Goal: Task Accomplishment & Management: Use online tool/utility

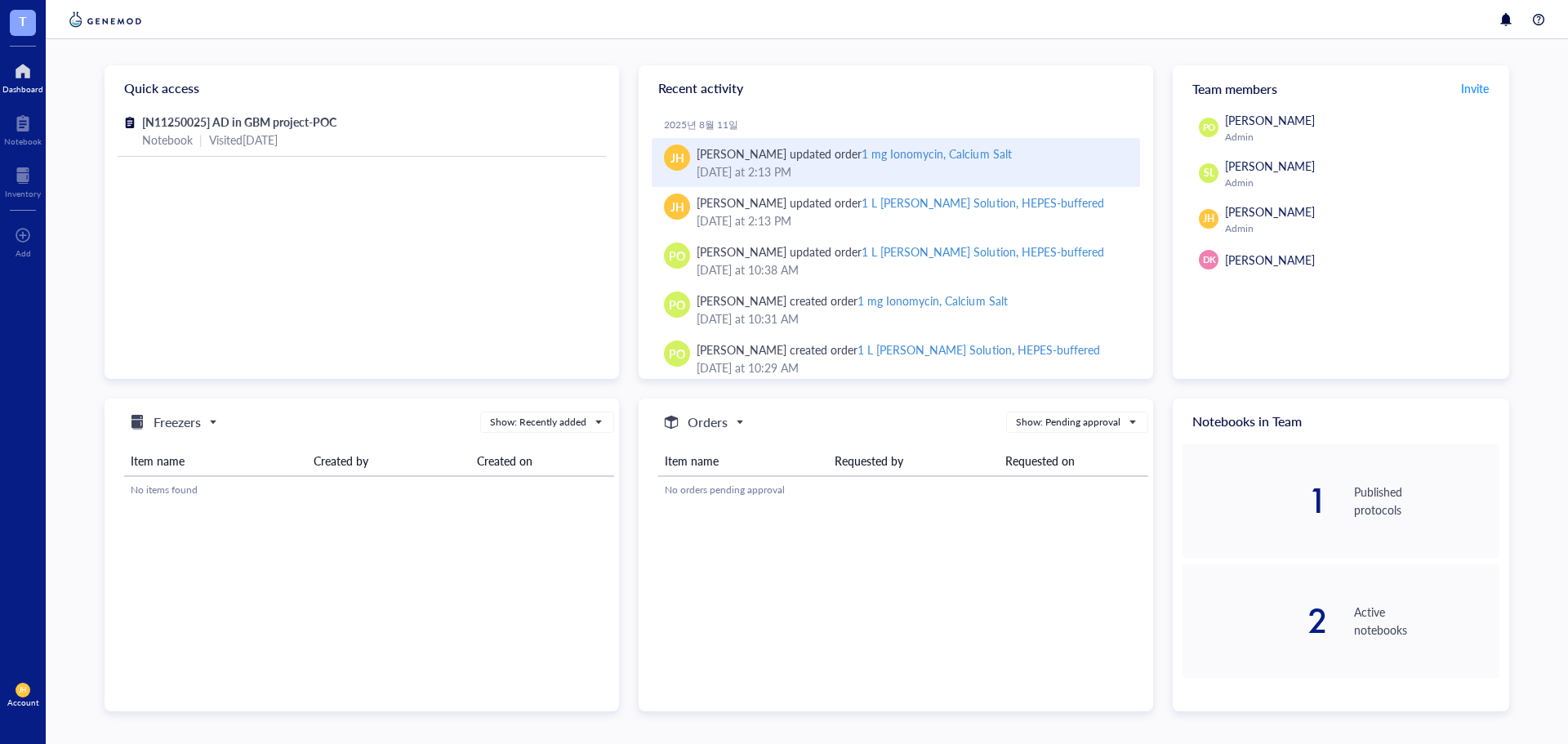
click at [943, 153] on div "1 mg Ionomycin, Calcium Salt" at bounding box center [936, 153] width 150 height 16
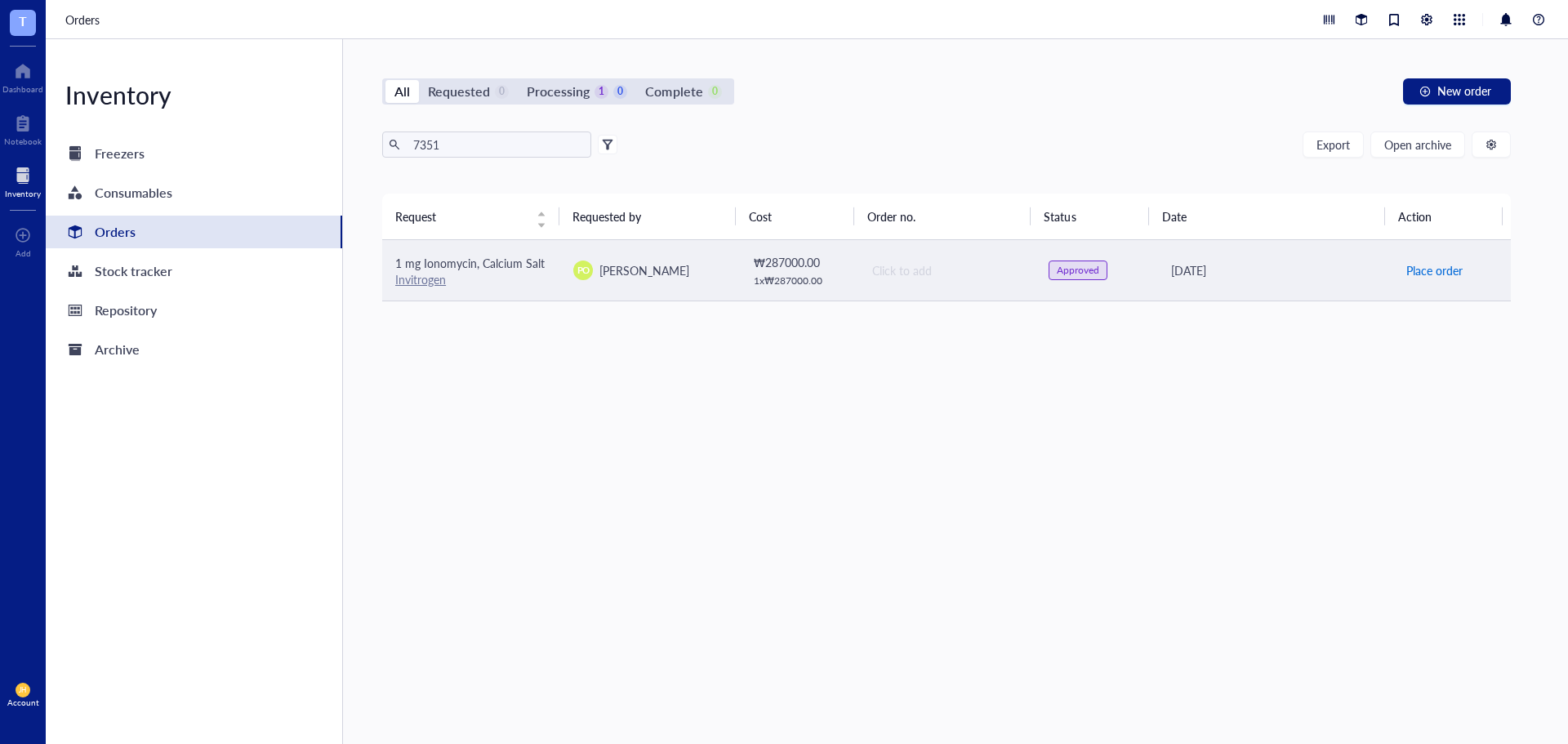
click at [1435, 269] on span "Place order" at bounding box center [1434, 271] width 56 height 18
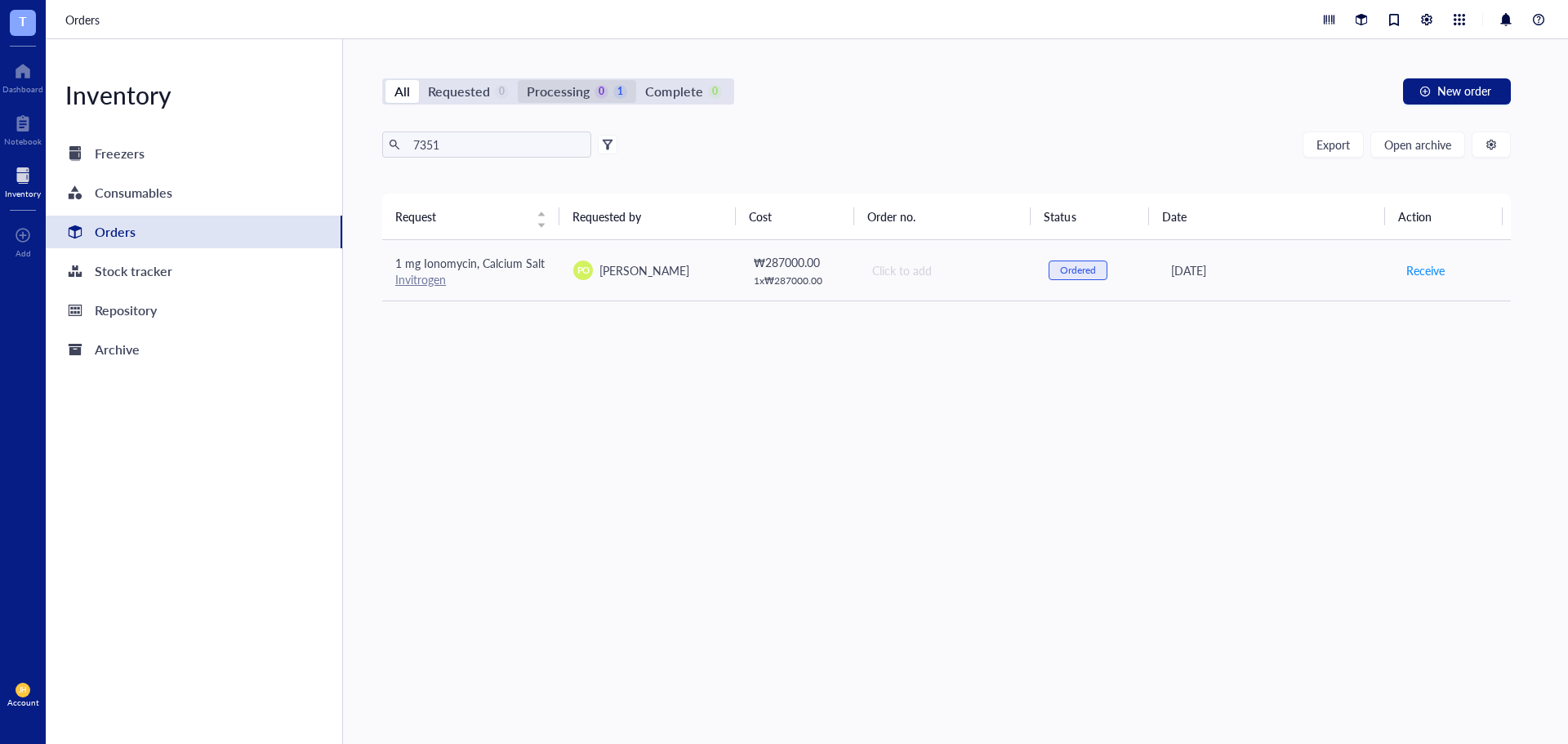
click at [541, 88] on div "Processing" at bounding box center [558, 92] width 63 height 23
click at [518, 80] on input "Processing 0 1" at bounding box center [518, 80] width 0 height 0
drag, startPoint x: 482, startPoint y: 146, endPoint x: 378, endPoint y: 159, distance: 104.8
click at [378, 159] on div "All Requested 0 Processing 0 1 Complete 0 New order 7351 Export Open archive Re…" at bounding box center [946, 392] width 1207 height 705
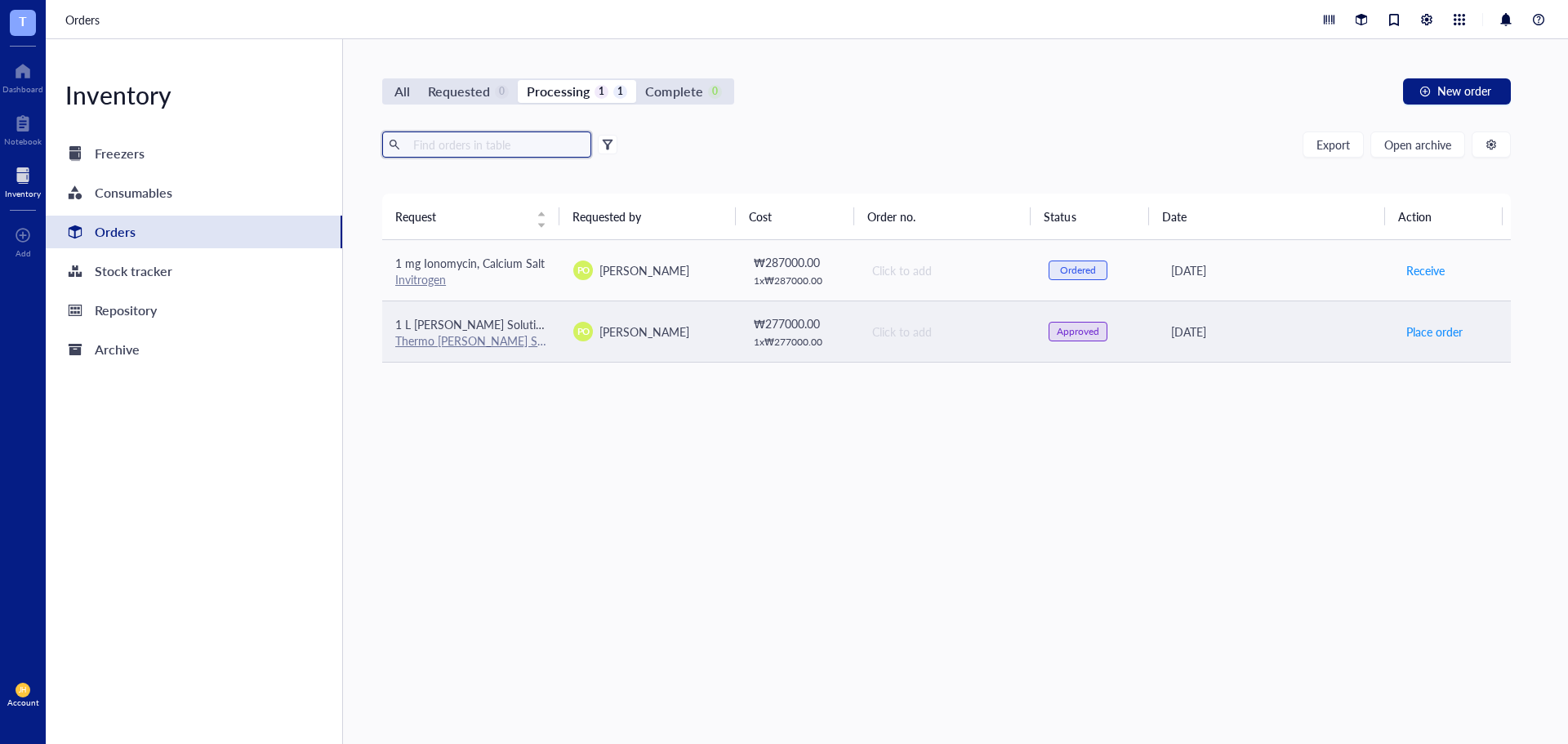
click at [1249, 345] on td "[DATE]" at bounding box center [1273, 331] width 238 height 61
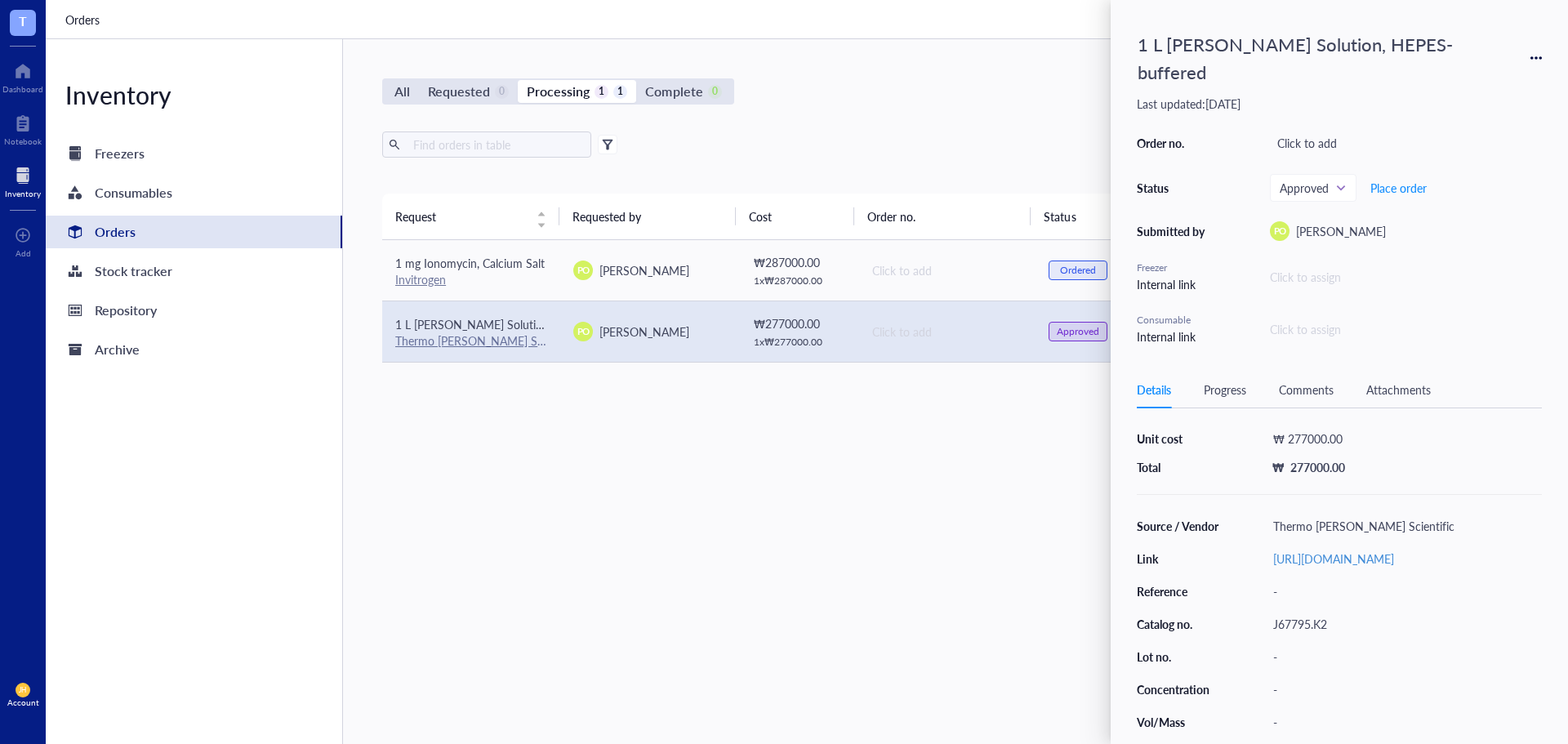
scroll to position [157, 0]
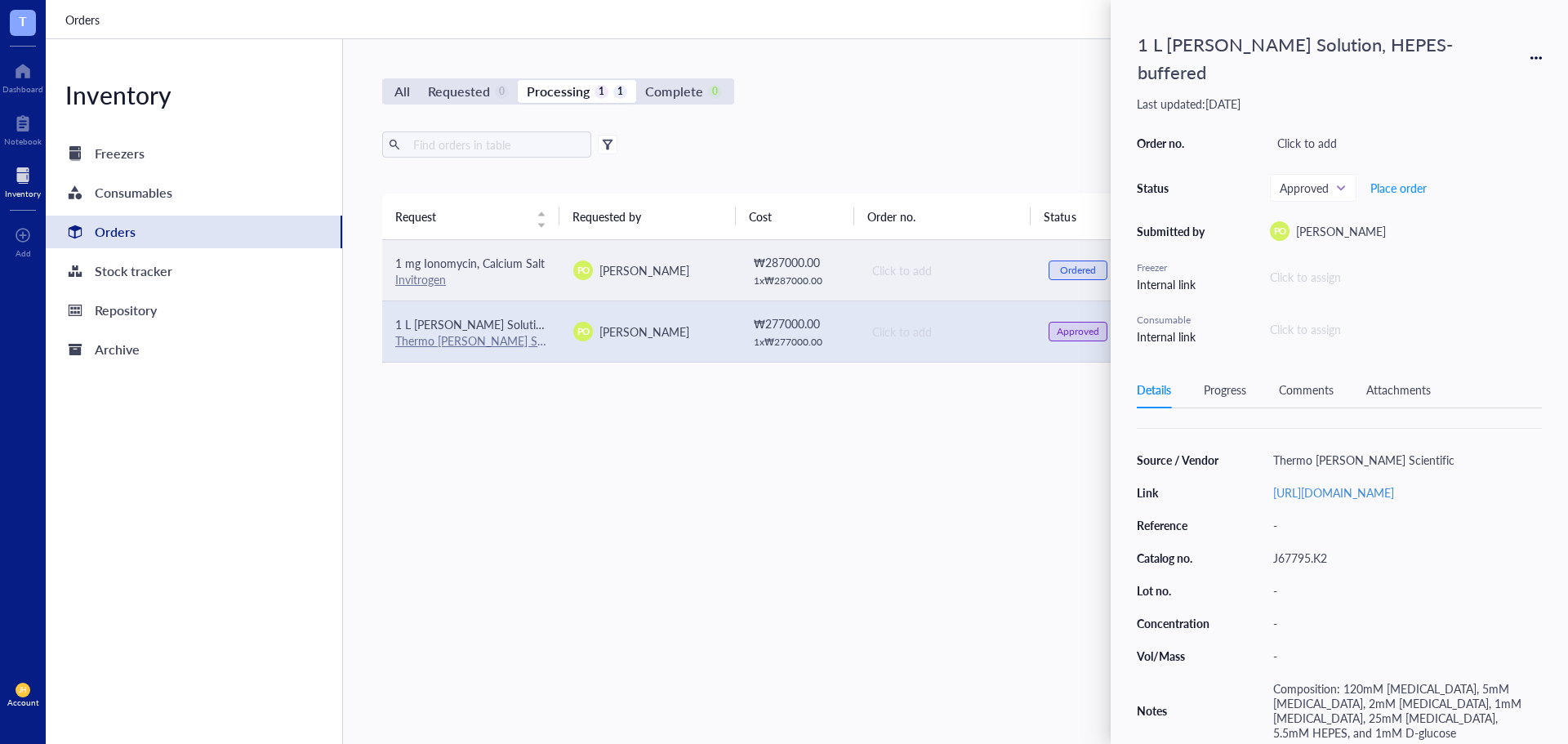
click at [885, 259] on td "Click to add" at bounding box center [947, 271] width 178 height 61
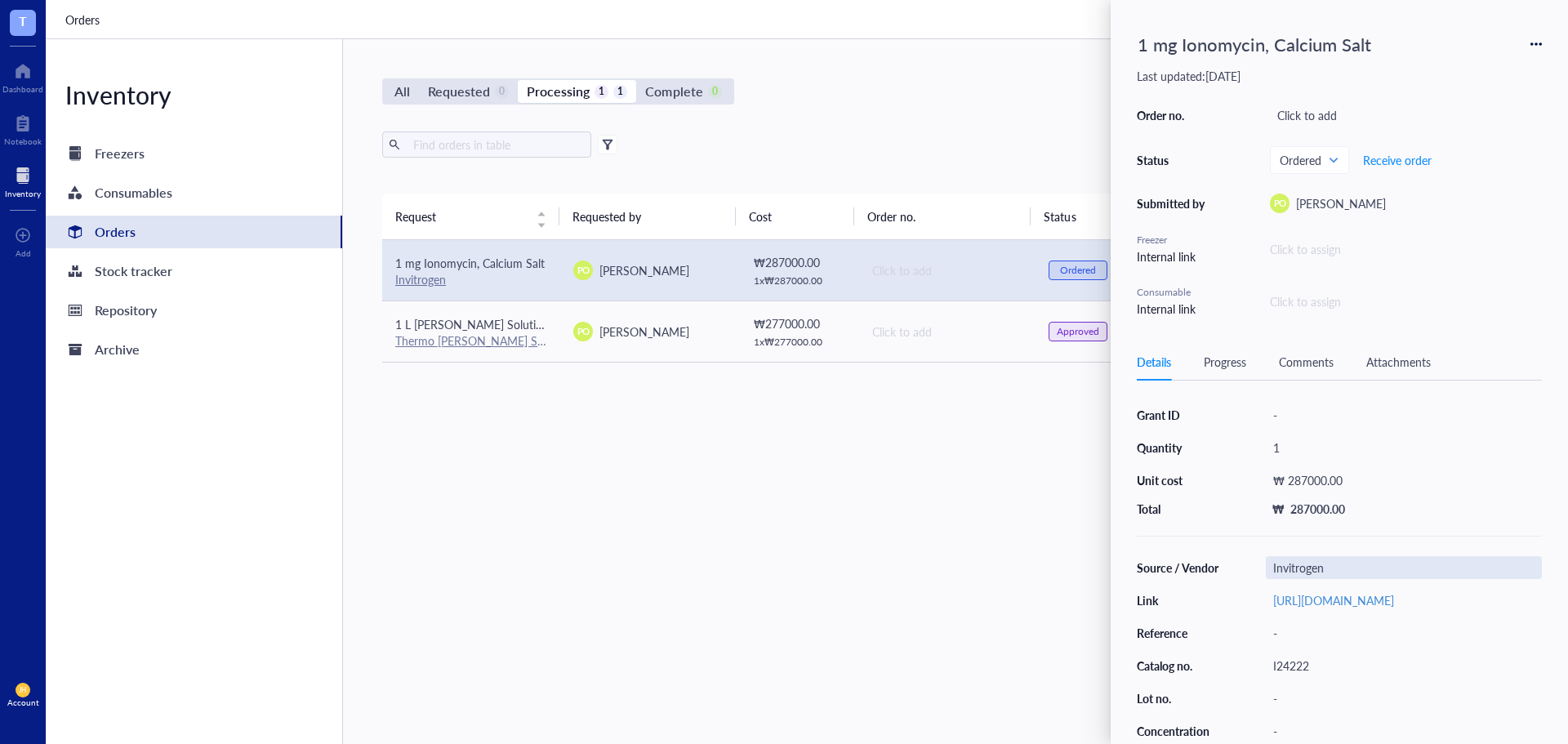
click at [1323, 571] on div "Invitrogen" at bounding box center [1403, 568] width 276 height 23
drag, startPoint x: 1342, startPoint y: 568, endPoint x: 1206, endPoint y: 586, distance: 137.2
click at [1206, 586] on div "Source / Vendor Invitrogen Link [URL][DOMAIN_NAME] Reference - Catalog no. I242…" at bounding box center [1338, 682] width 405 height 252
type input "Sigma-[PERSON_NAME]"
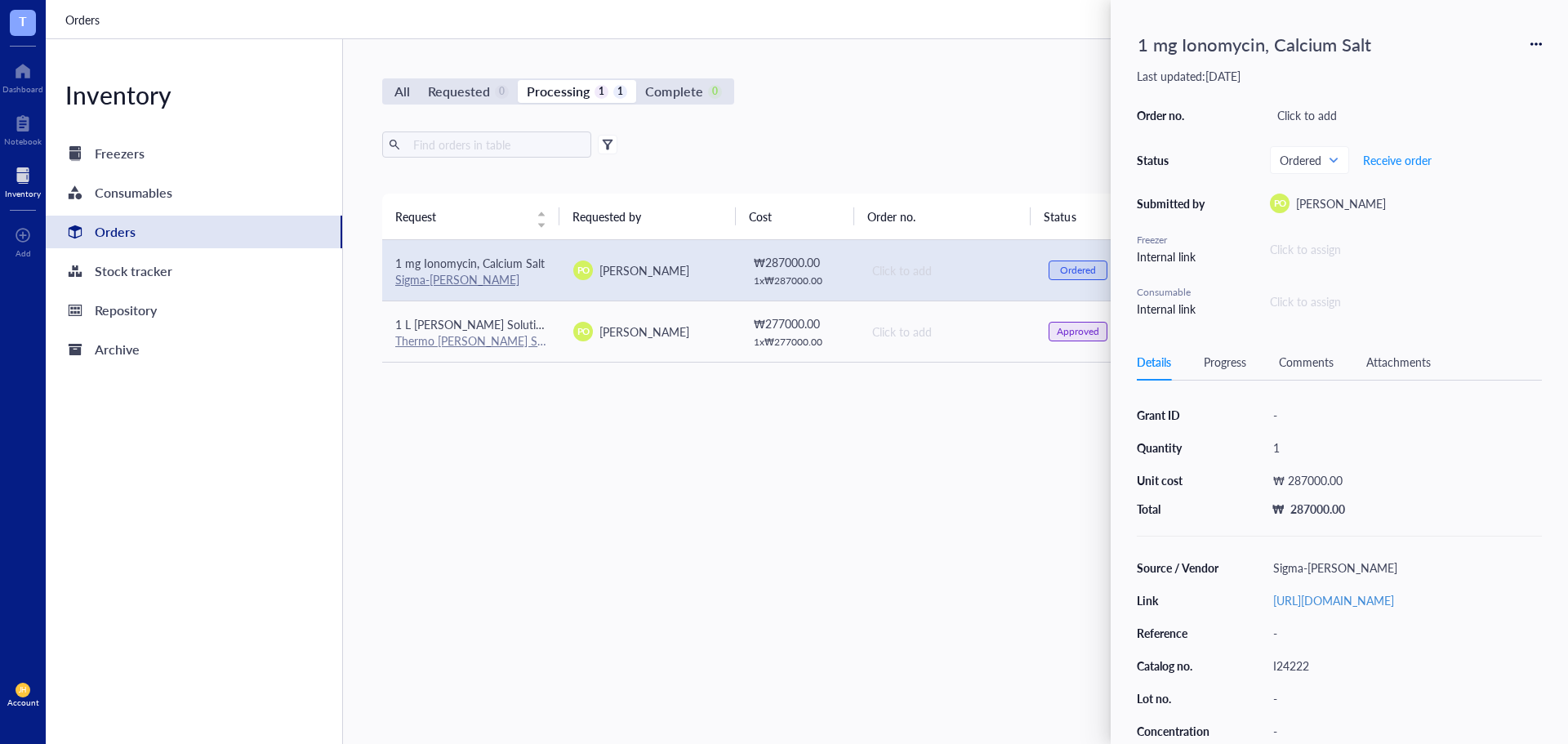
click at [958, 591] on div "Request Requested by Cost Order no. Status Date Action 1 mg Ionomycin, Calcium …" at bounding box center [946, 429] width 1128 height 473
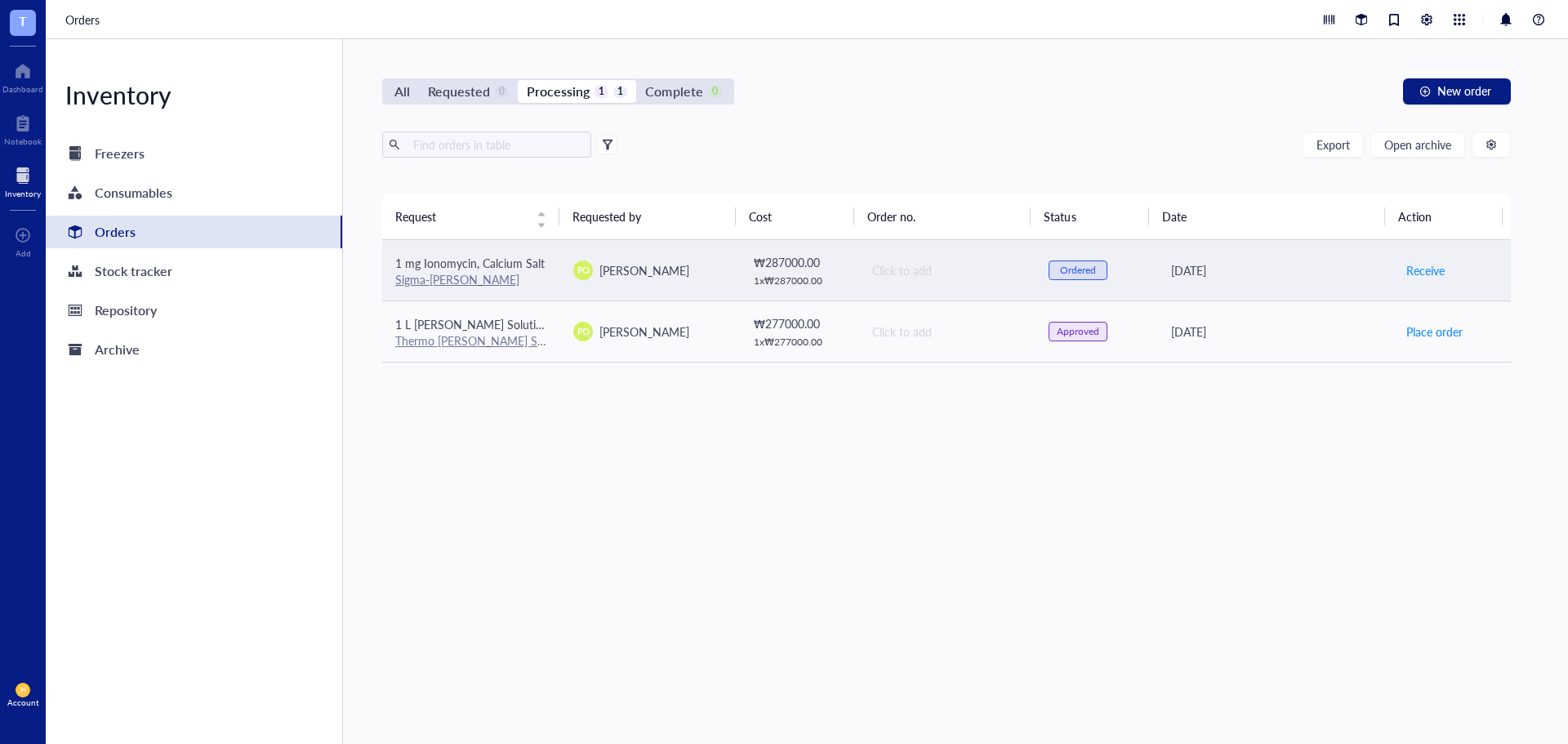
click at [690, 267] on span "[PERSON_NAME]" at bounding box center [644, 271] width 90 height 16
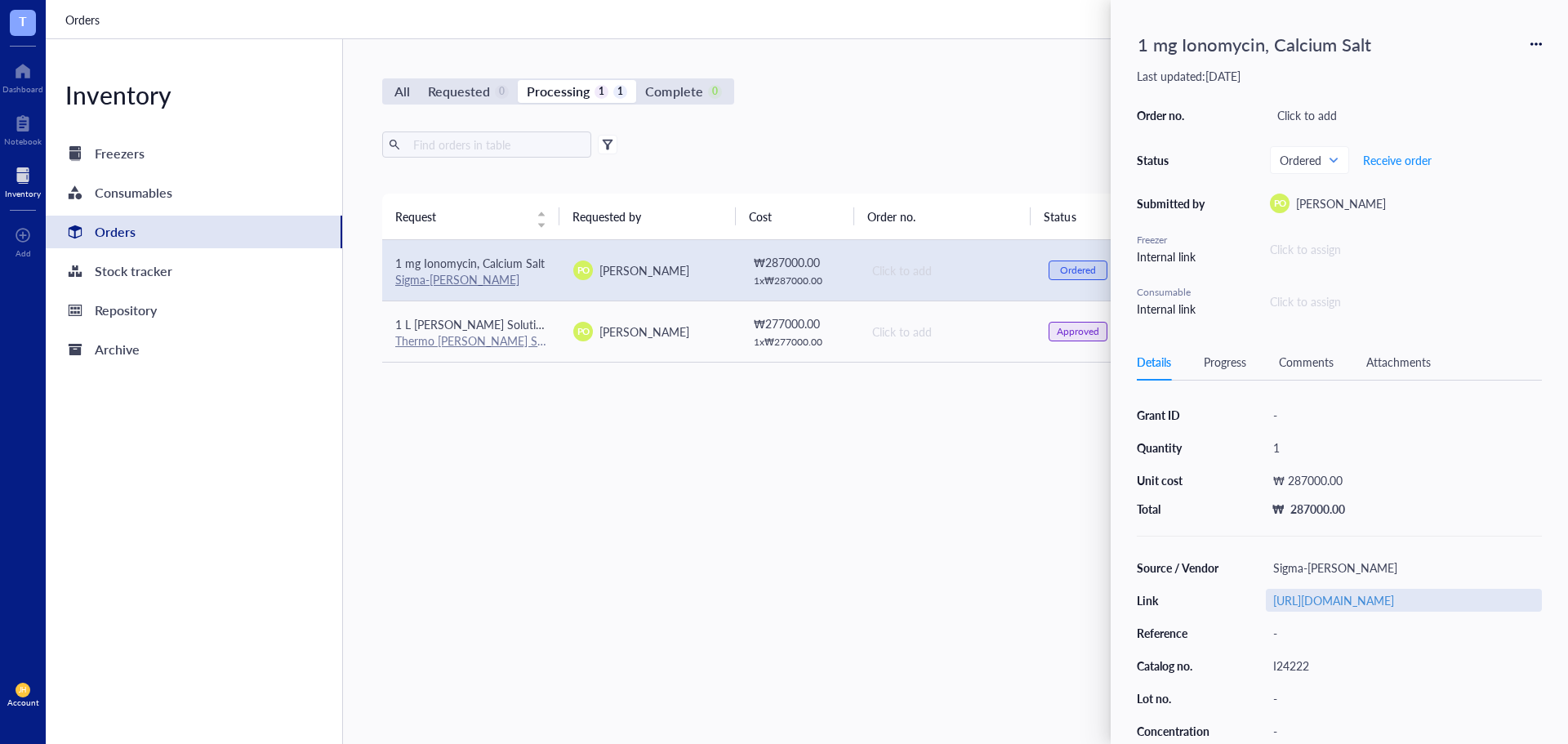
drag, startPoint x: 1383, startPoint y: 611, endPoint x: 1417, endPoint y: 611, distance: 34.0
click at [1417, 611] on div "[URL][DOMAIN_NAME]" at bounding box center [1403, 601] width 276 height 23
drag, startPoint x: 1531, startPoint y: 602, endPoint x: 1175, endPoint y: 591, distance: 356.2
click at [1175, 591] on div "Source / Vendor Sigma-[PERSON_NAME] Link [URL][DOMAIN_NAME] Reference - Catalog…" at bounding box center [1338, 682] width 405 height 252
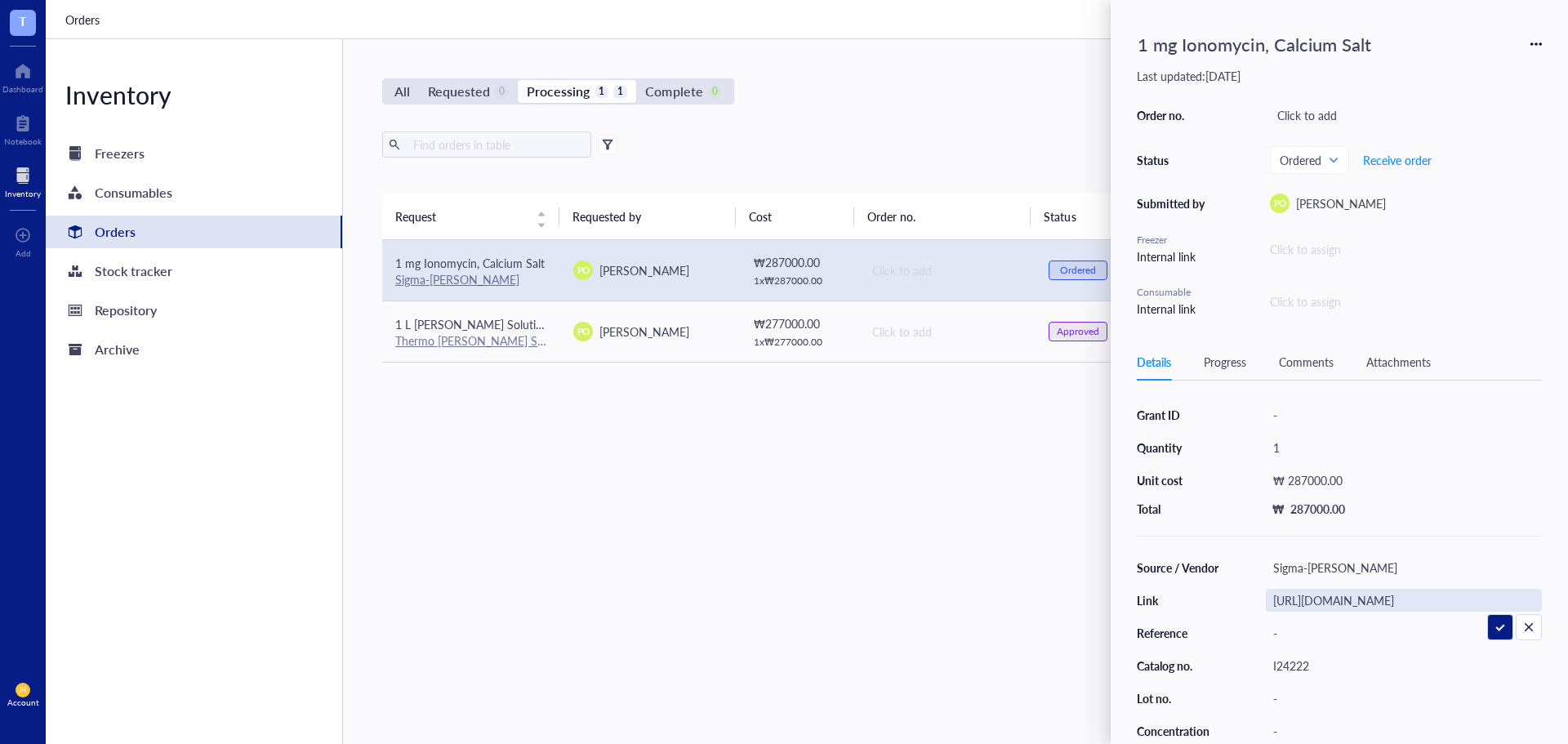
type input "[URL][DOMAIN_NAME]"
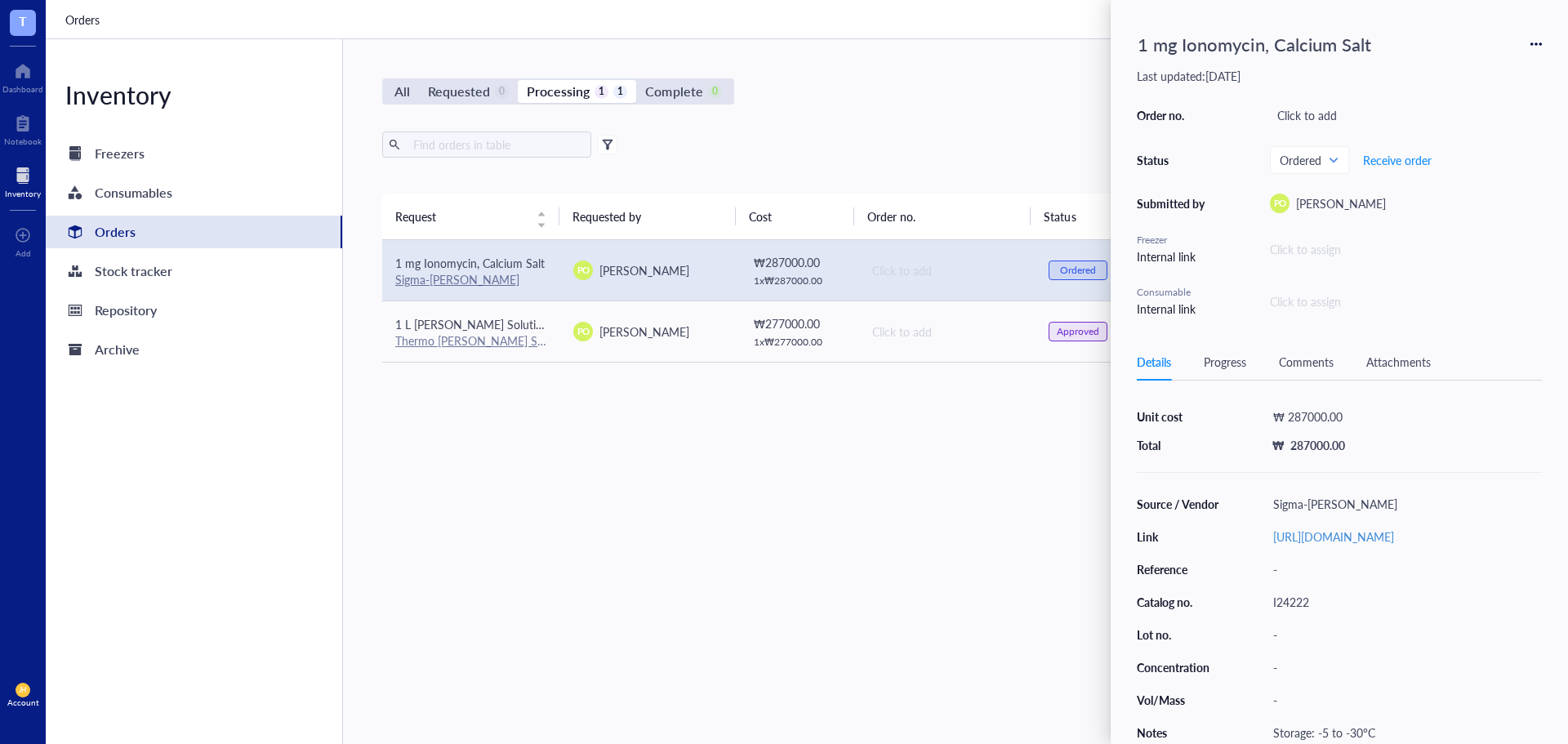
scroll to position [85, 0]
click at [1307, 603] on div "I24222" at bounding box center [1403, 602] width 276 height 23
drag, startPoint x: 1337, startPoint y: 600, endPoint x: 1237, endPoint y: 604, distance: 100.1
click at [1360, 601] on div "I24222" at bounding box center [1403, 602] width 276 height 23
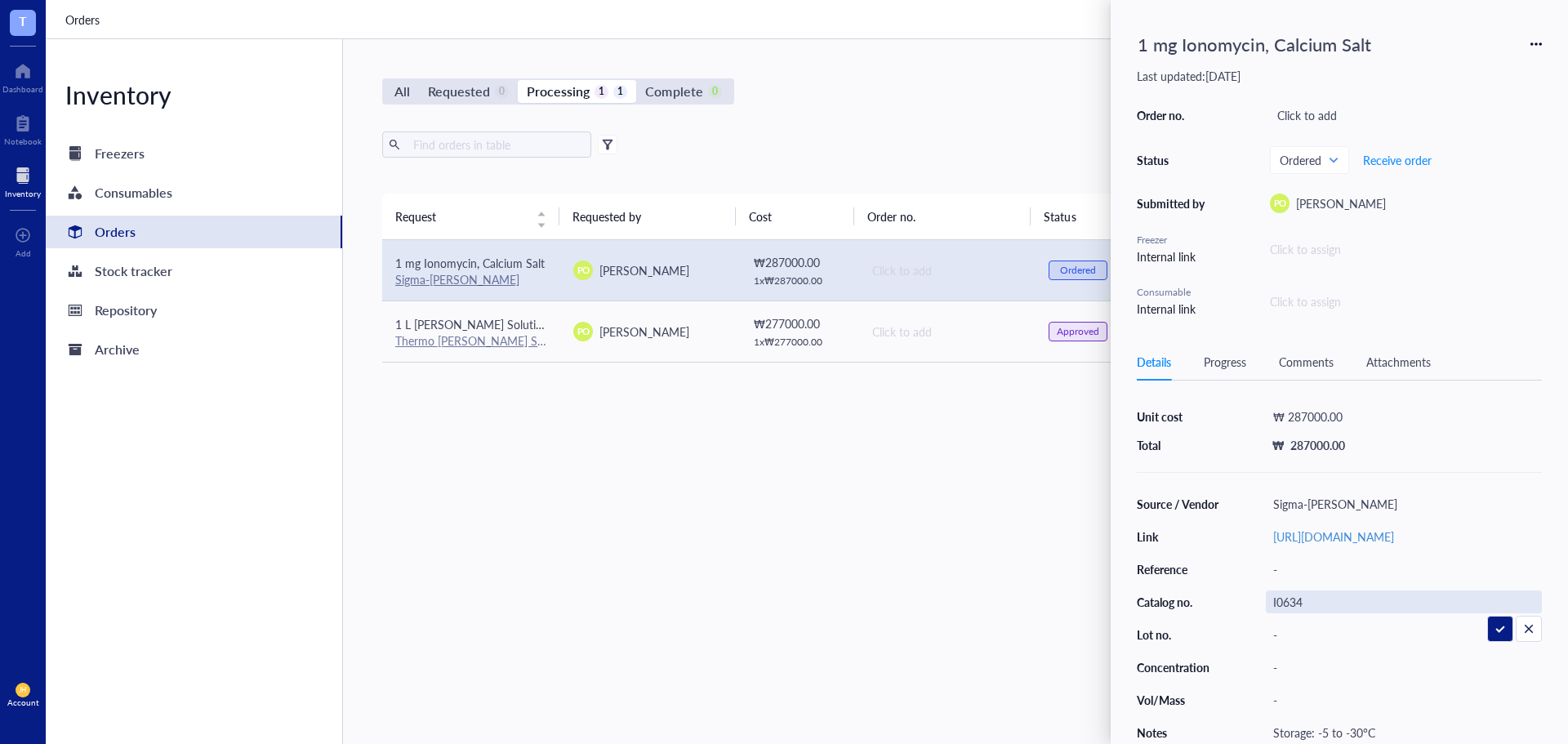
type input "I0634"
click at [1279, 47] on div "1 mg Ionomycin, Calcium Salt" at bounding box center [1254, 44] width 248 height 36
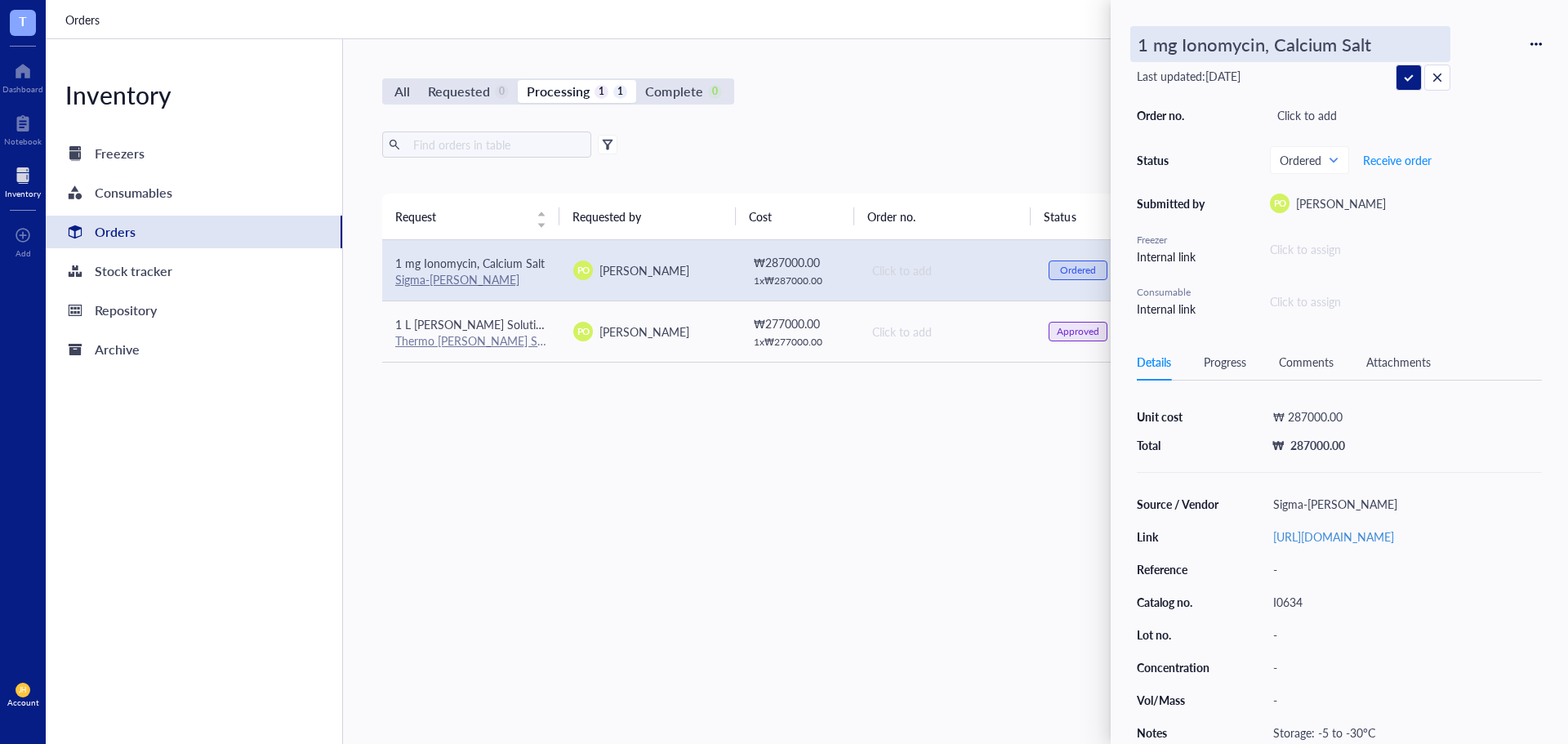
click at [1285, 47] on input "1 mg Ionomycin, Calcium Salt" at bounding box center [1290, 44] width 319 height 35
type input "1 mg Ionomycin calcium Salt"
